Goal: Complete application form

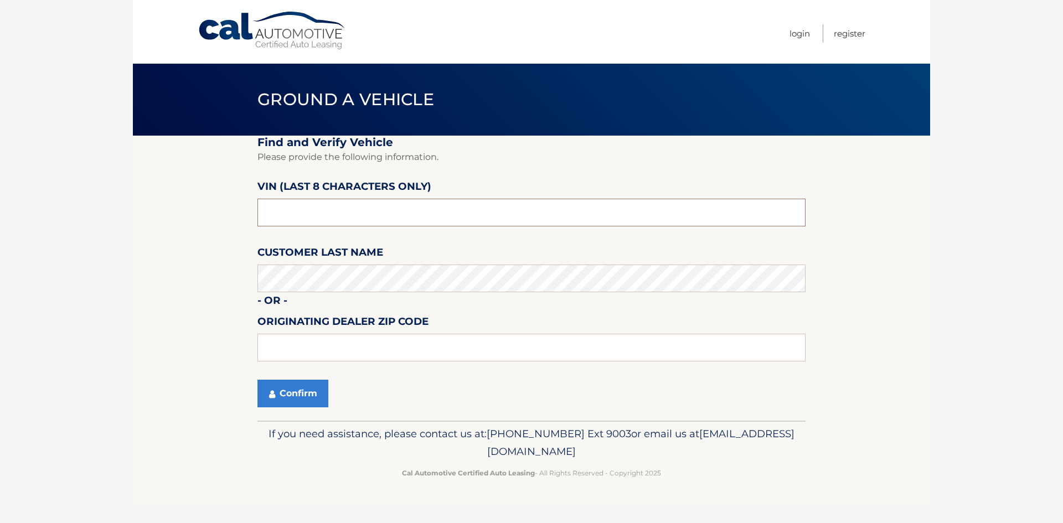
click at [406, 209] on input "text" at bounding box center [531, 213] width 548 height 28
paste input "NT203830"
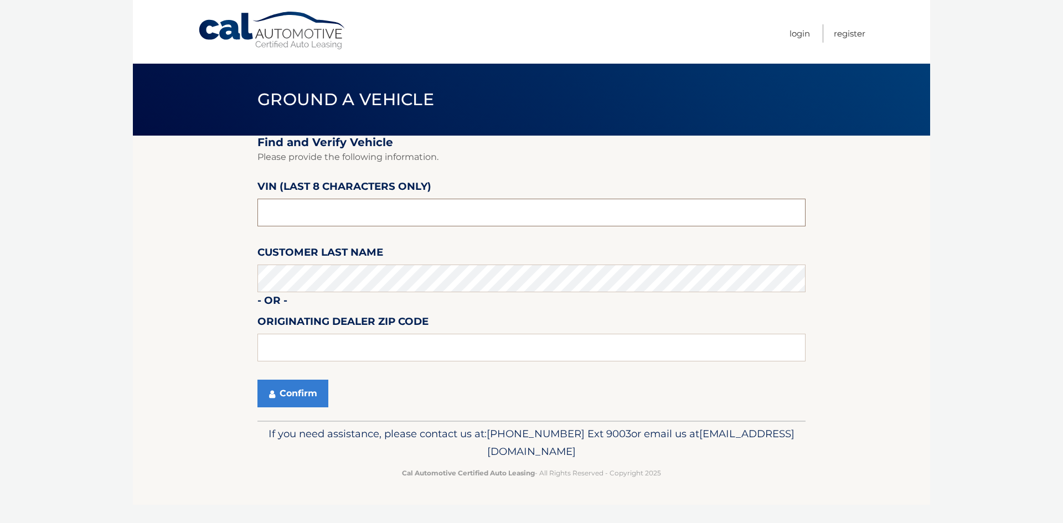
type input "NT203830"
click at [329, 347] on input "text" at bounding box center [531, 348] width 548 height 28
click at [322, 340] on input "text" at bounding box center [531, 348] width 548 height 28
type input "3"
type input "33414"
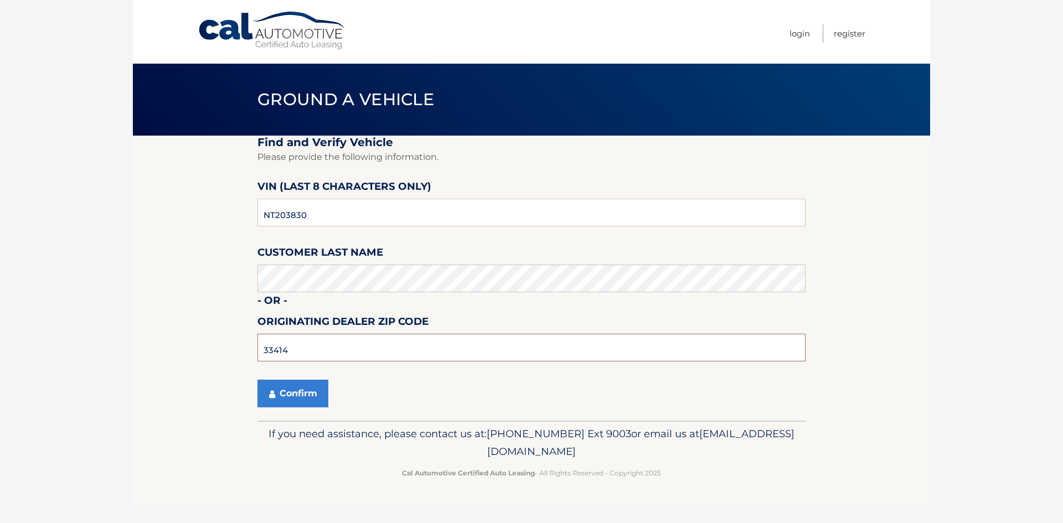
click at [257, 380] on button "Confirm" at bounding box center [292, 394] width 71 height 28
click at [309, 390] on button "Confirm" at bounding box center [292, 394] width 71 height 28
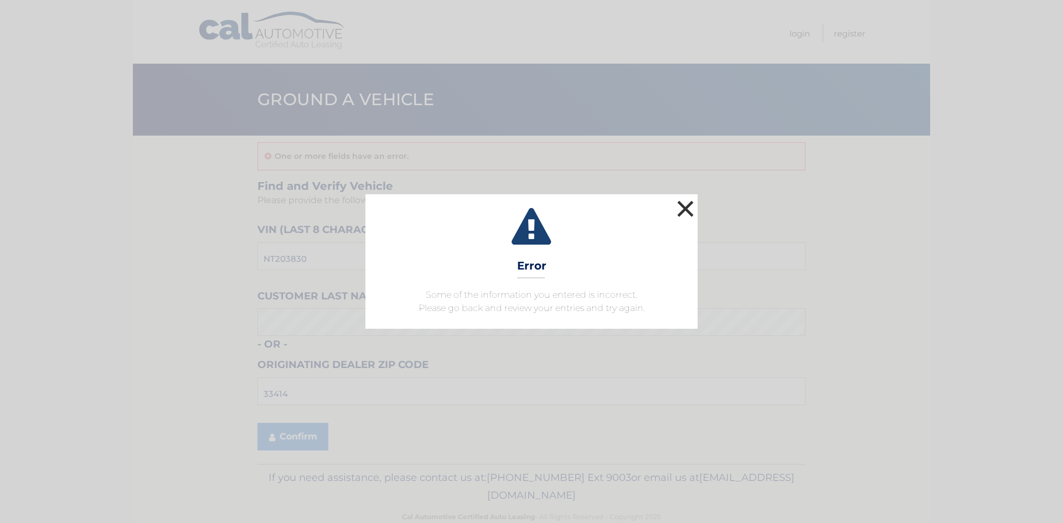
click at [688, 210] on button "×" at bounding box center [685, 209] width 22 height 22
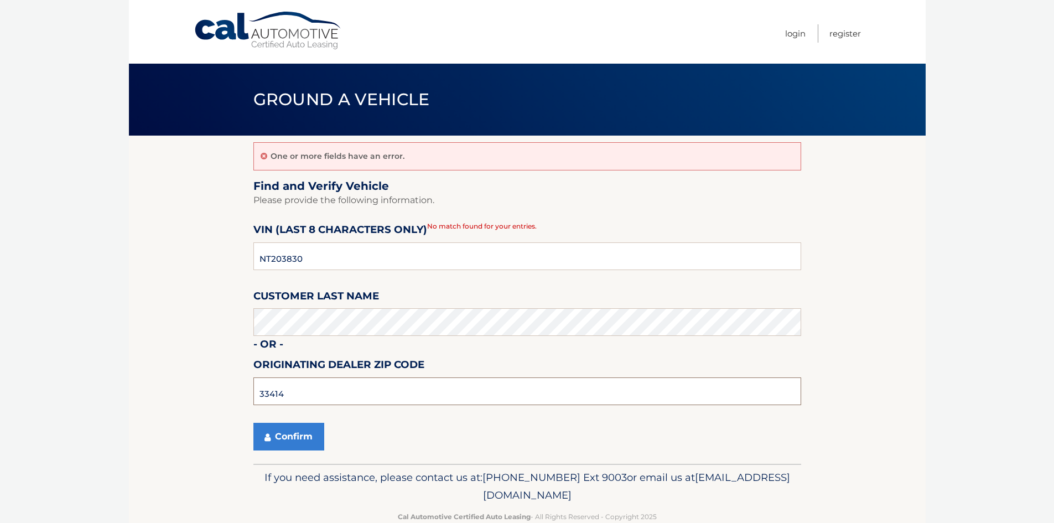
click at [300, 392] on input "33414" at bounding box center [527, 391] width 548 height 28
click at [292, 393] on input "33414" at bounding box center [527, 391] width 548 height 28
type input "33411"
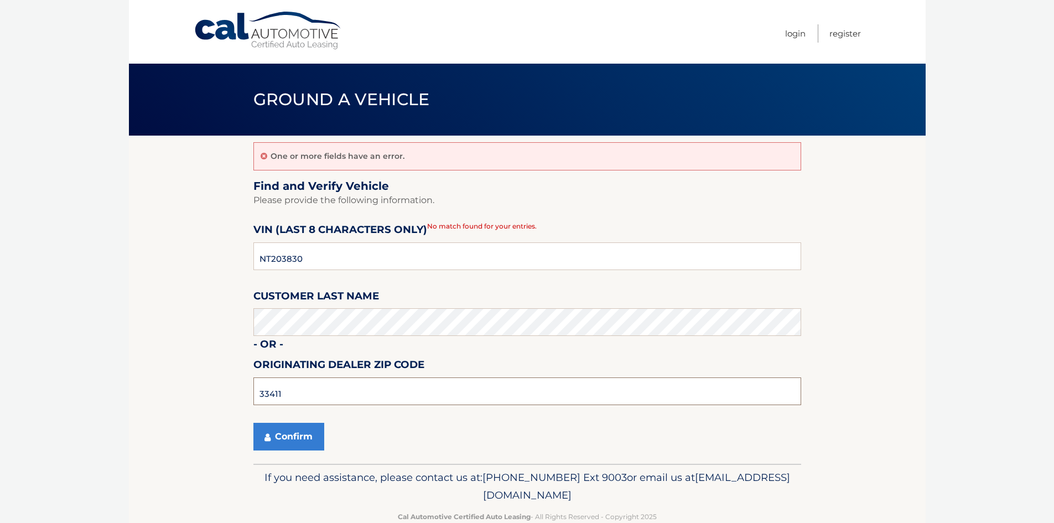
click at [253, 423] on button "Confirm" at bounding box center [288, 437] width 71 height 28
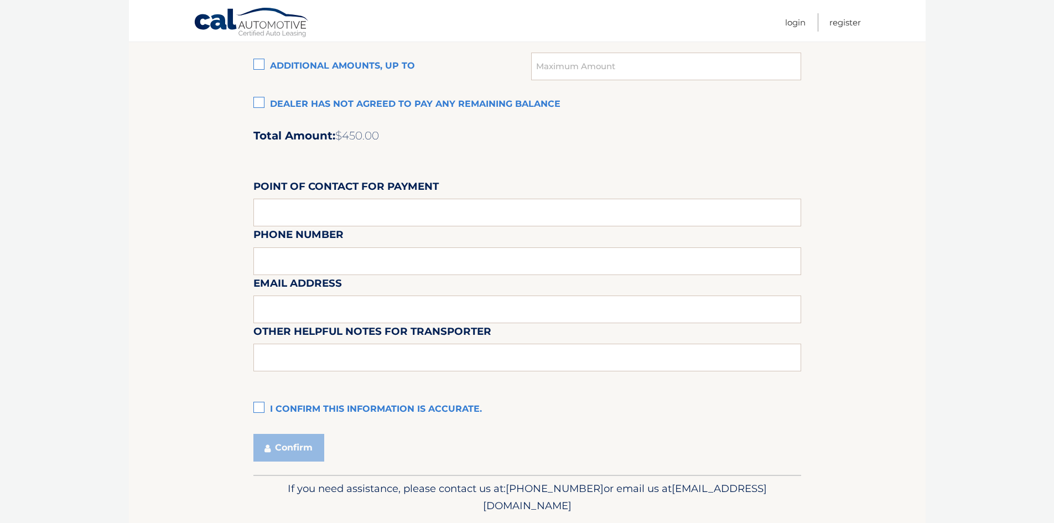
scroll to position [854, 0]
